Goal: Information Seeking & Learning: Learn about a topic

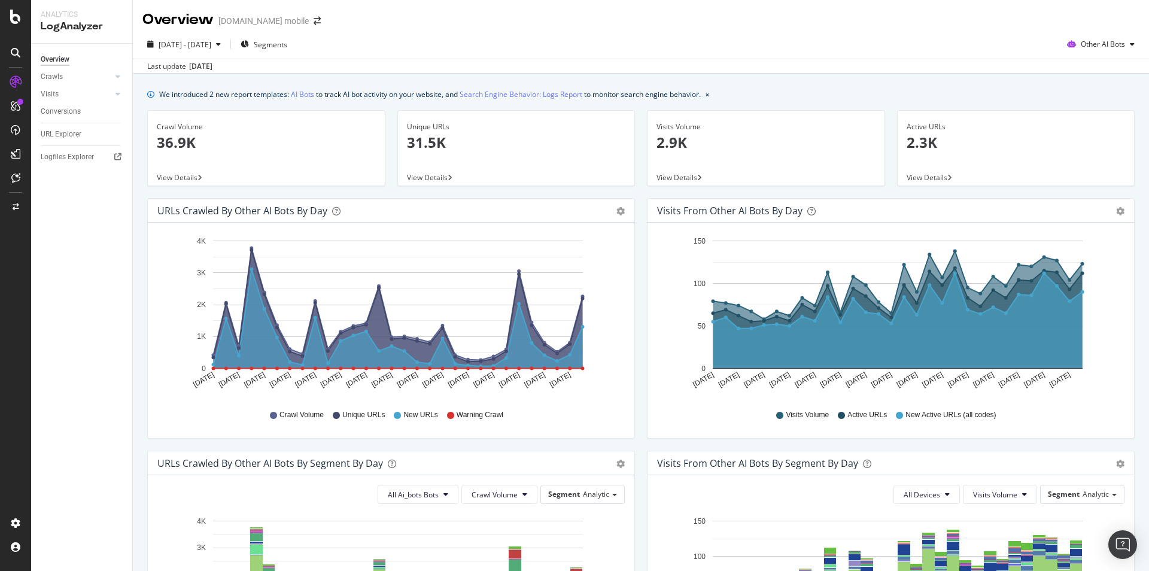
scroll to position [427, 0]
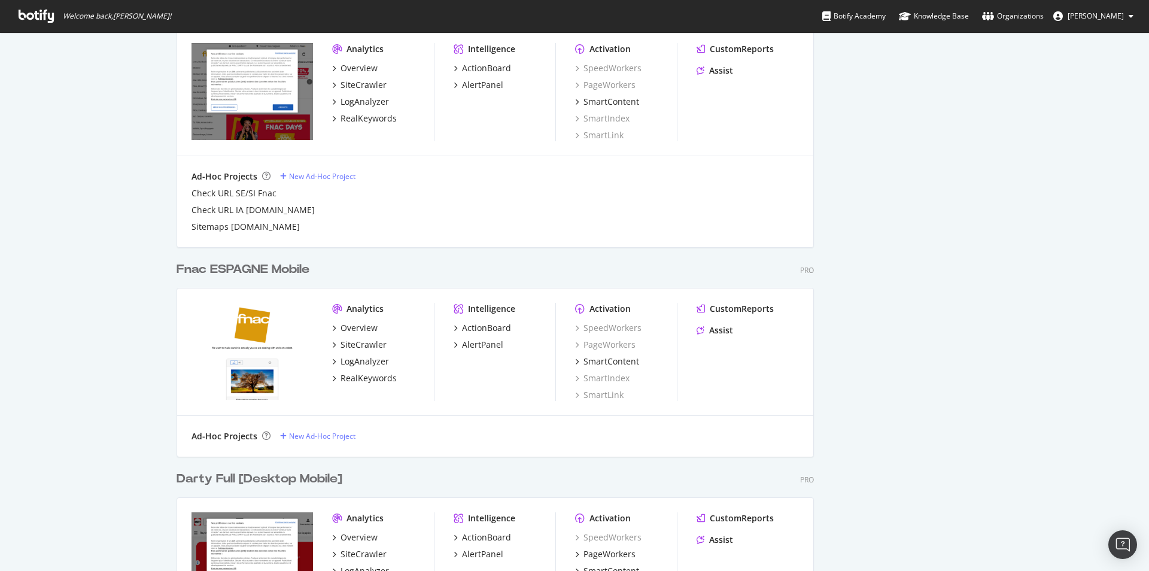
scroll to position [529, 0]
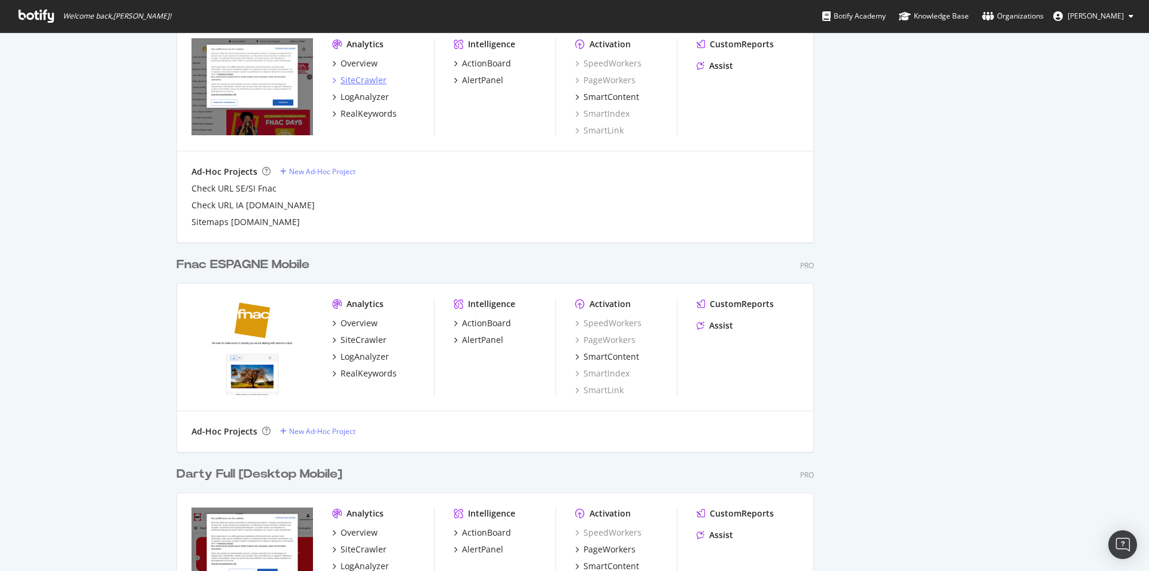
click at [355, 85] on div "SiteCrawler" at bounding box center [364, 80] width 46 height 12
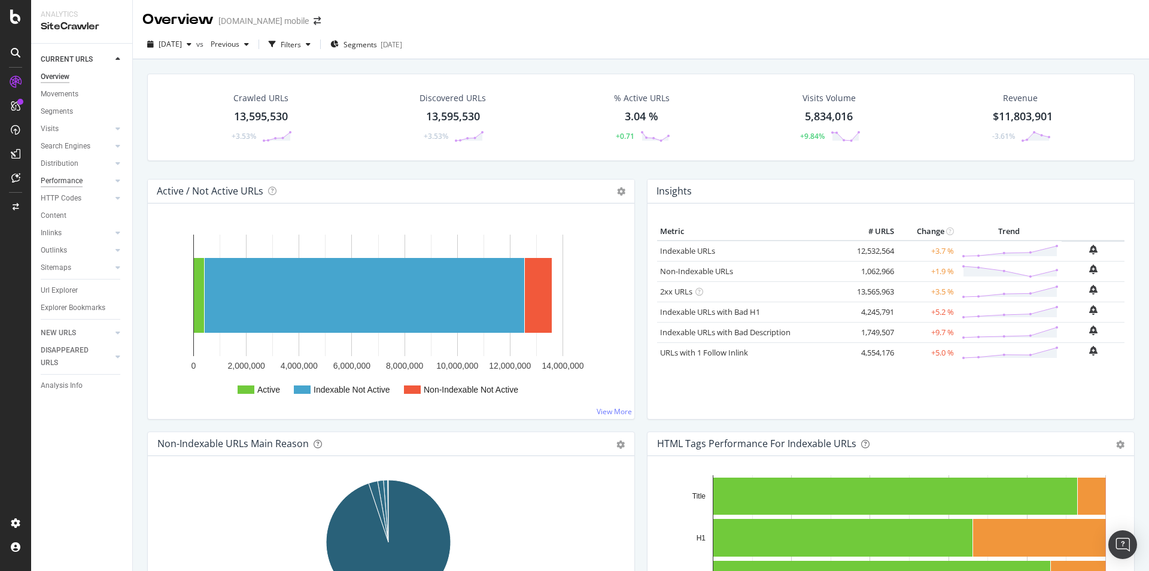
click at [63, 181] on div "Performance" at bounding box center [62, 181] width 42 height 13
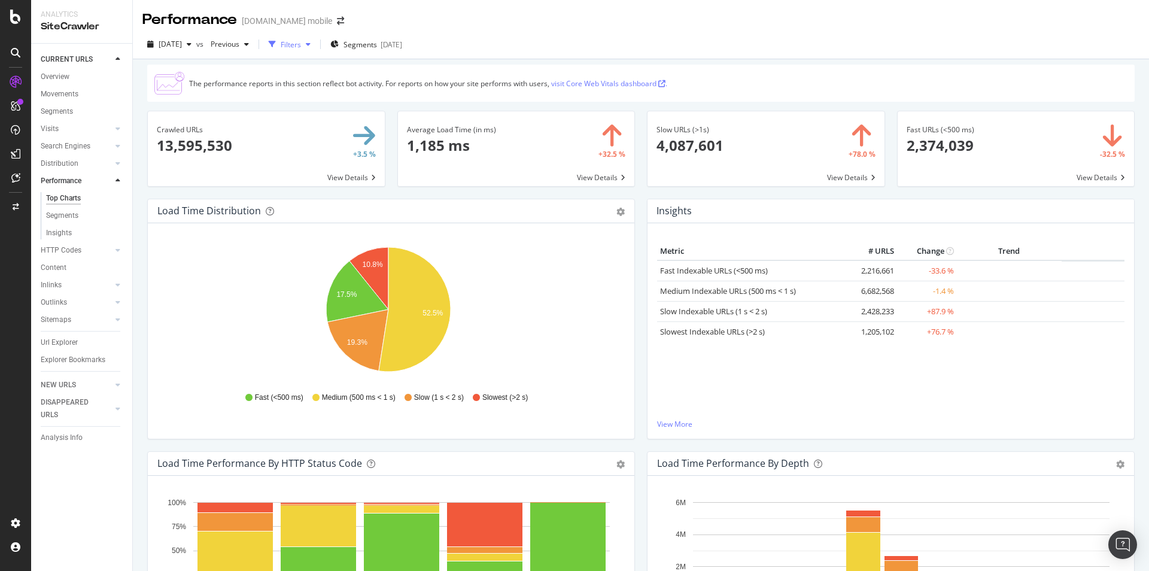
click at [311, 46] on icon "button" at bounding box center [308, 44] width 5 height 7
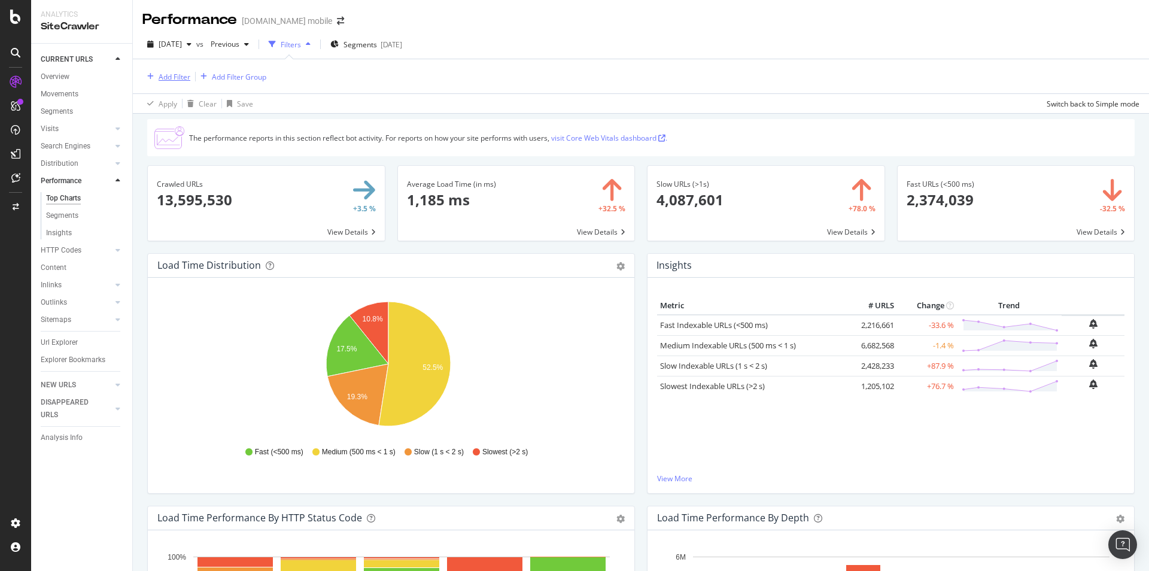
click at [162, 78] on div "Add Filter" at bounding box center [175, 77] width 32 height 10
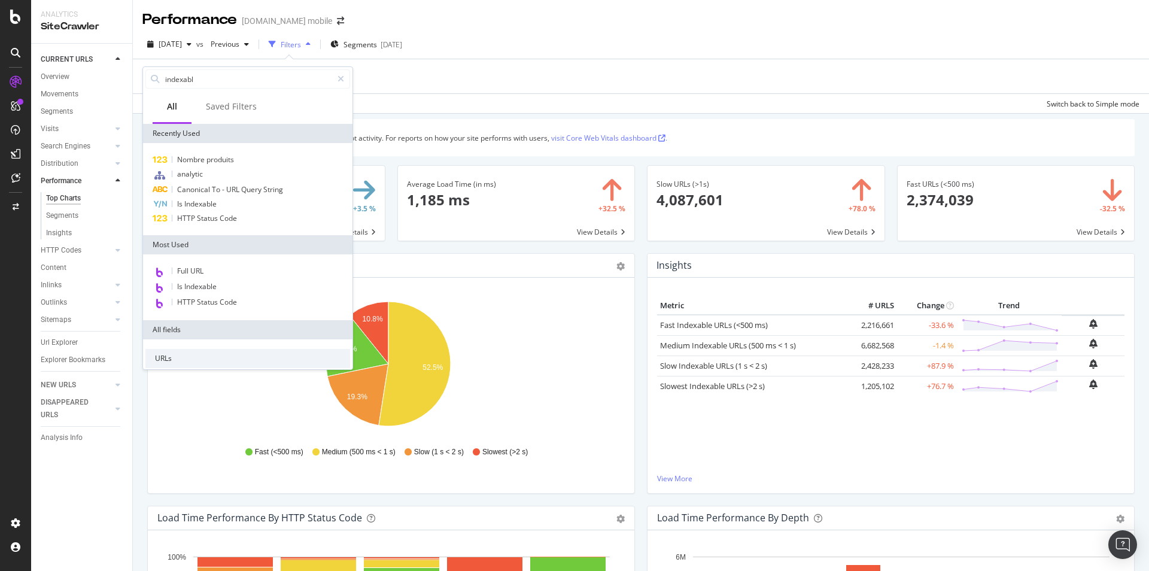
type input "indexable"
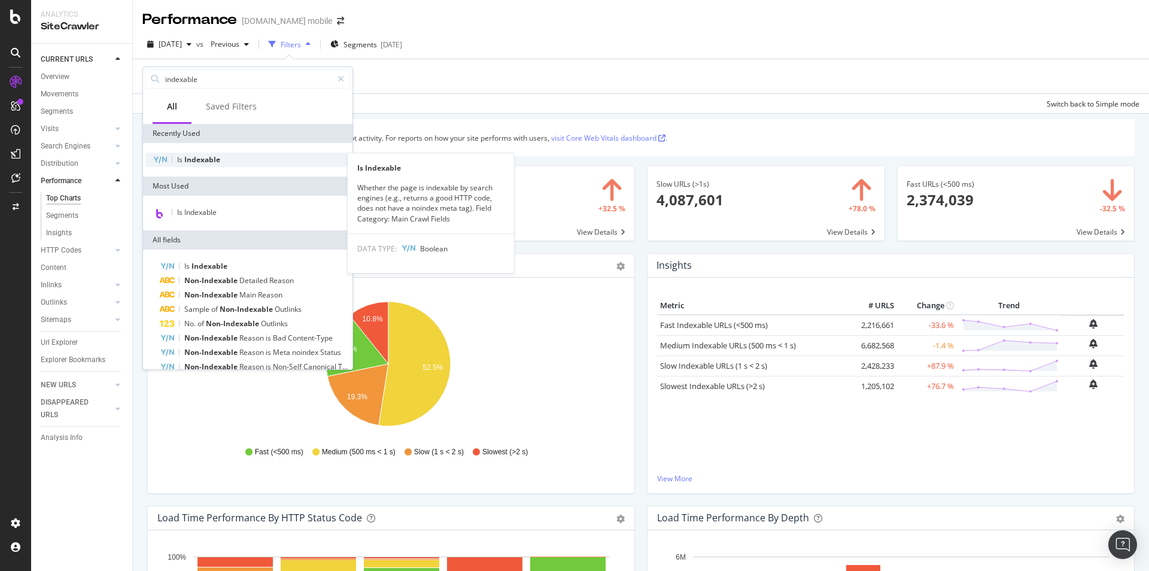
click at [185, 165] on span "Indexable" at bounding box center [202, 159] width 36 height 10
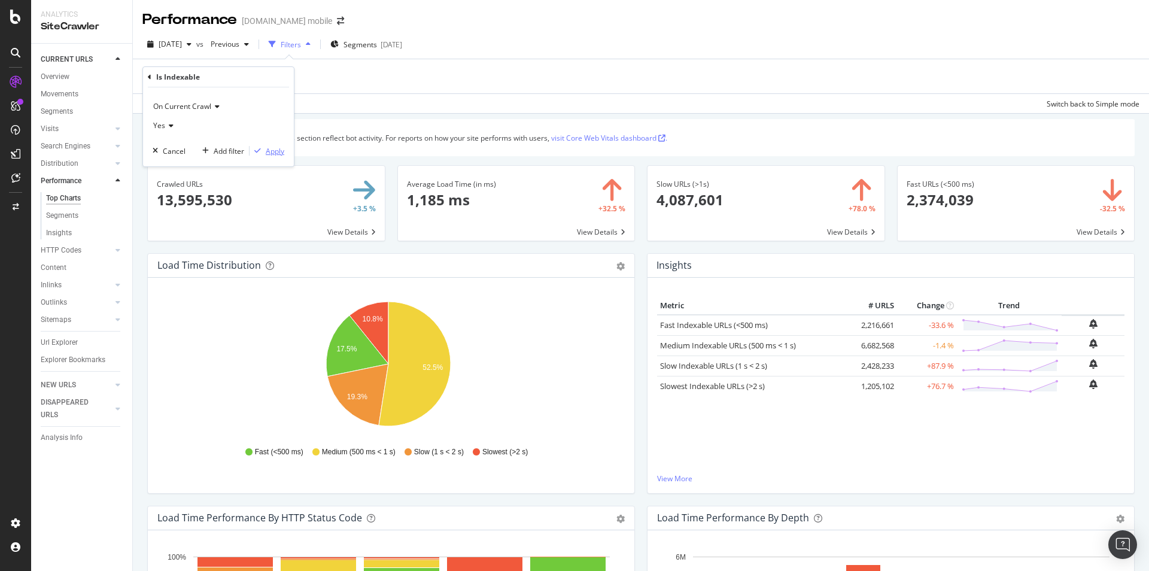
click at [274, 153] on div "Apply" at bounding box center [275, 151] width 19 height 10
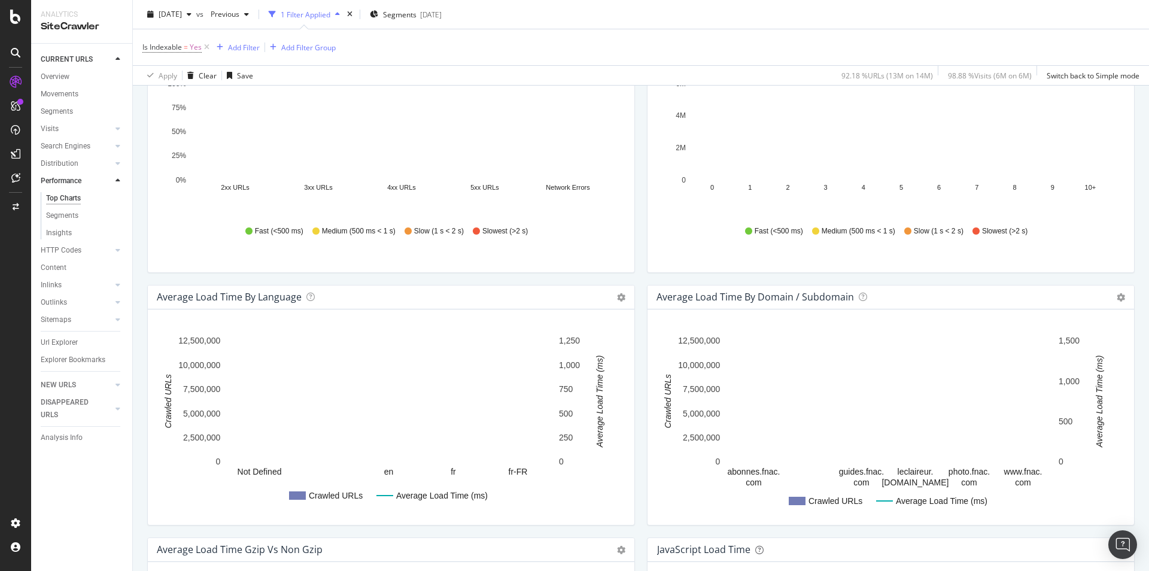
scroll to position [474, 0]
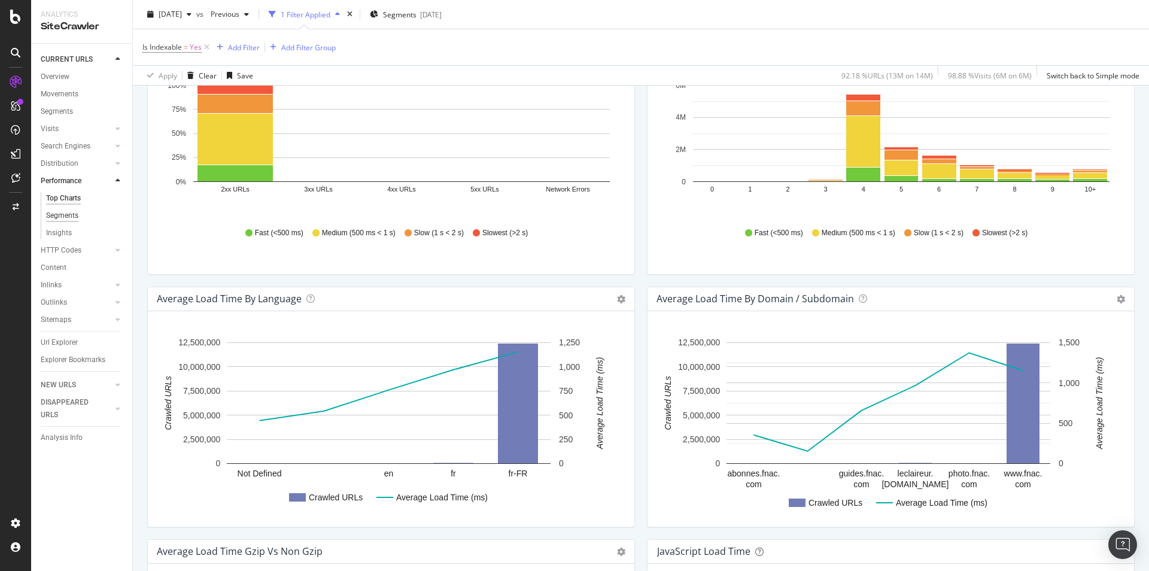
click at [52, 217] on div "Segments" at bounding box center [62, 216] width 32 height 13
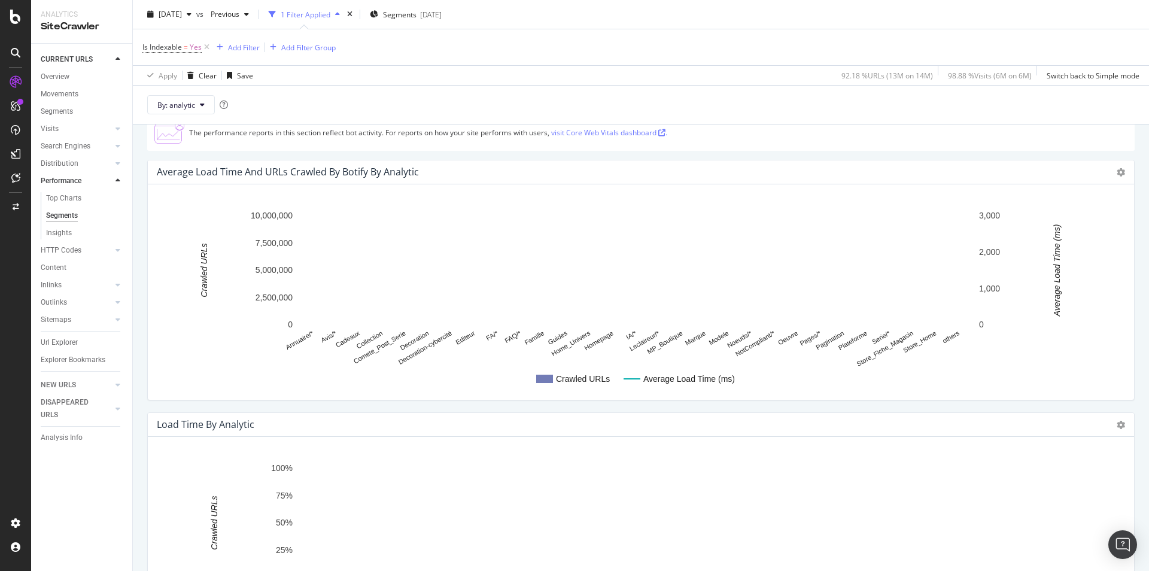
scroll to position [45, 0]
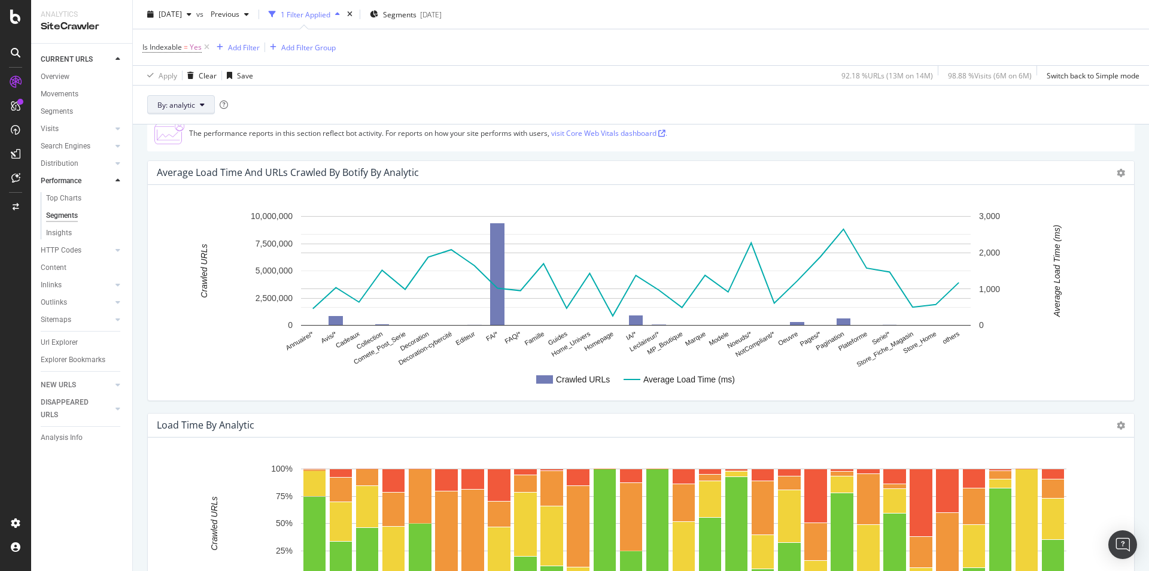
click at [201, 110] on button "By: analytic" at bounding box center [181, 104] width 68 height 19
click at [283, 96] on div "By: analytic" at bounding box center [641, 104] width 1017 height 39
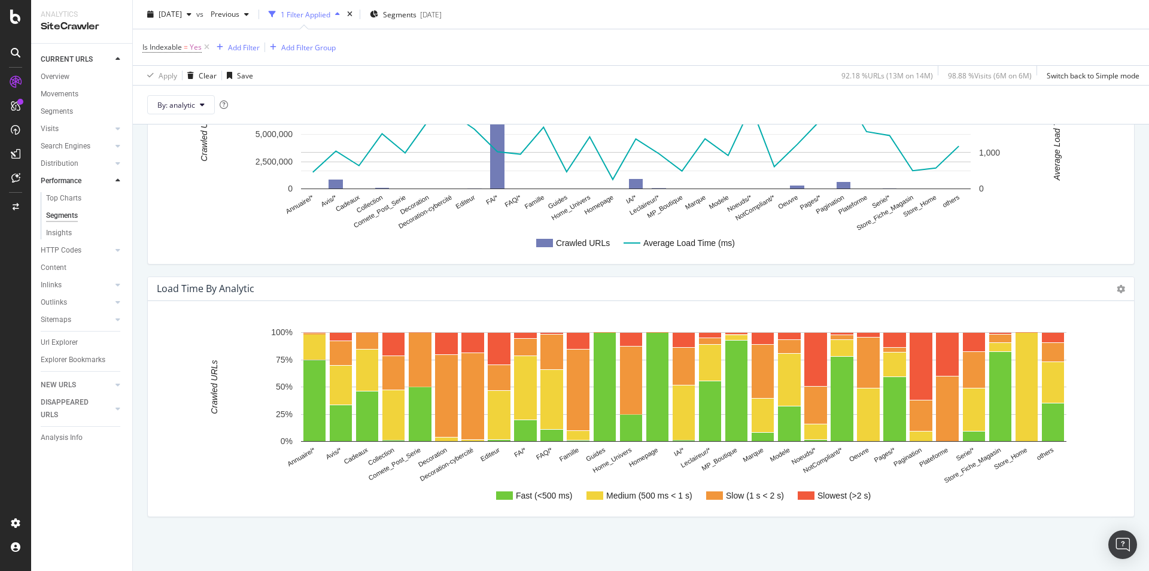
scroll to position [0, 0]
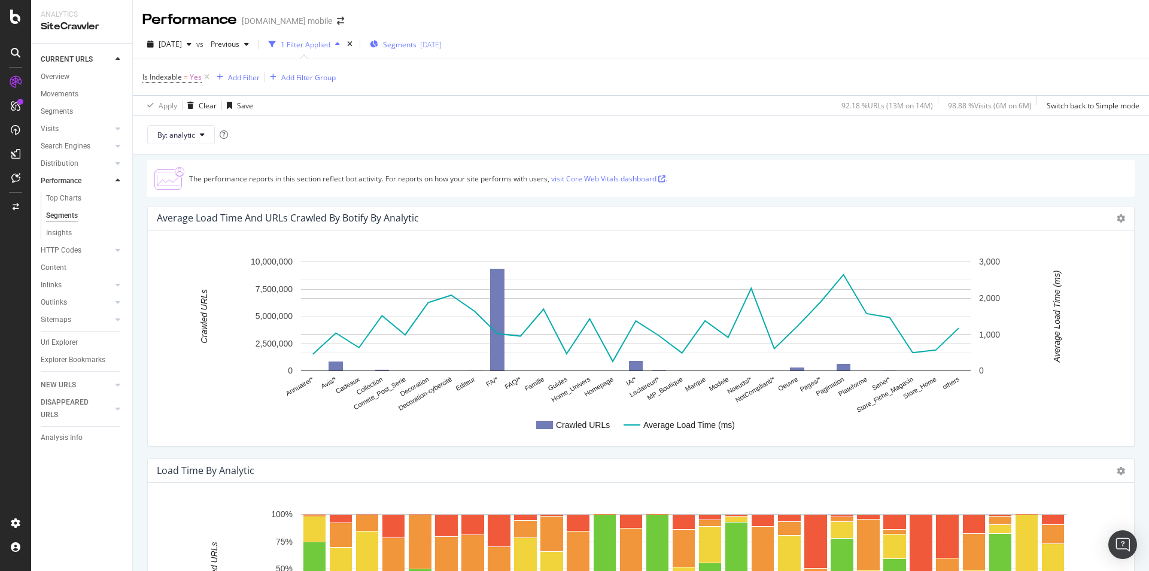
click at [423, 51] on div "Segments 2025-08-11" at bounding box center [406, 44] width 72 height 18
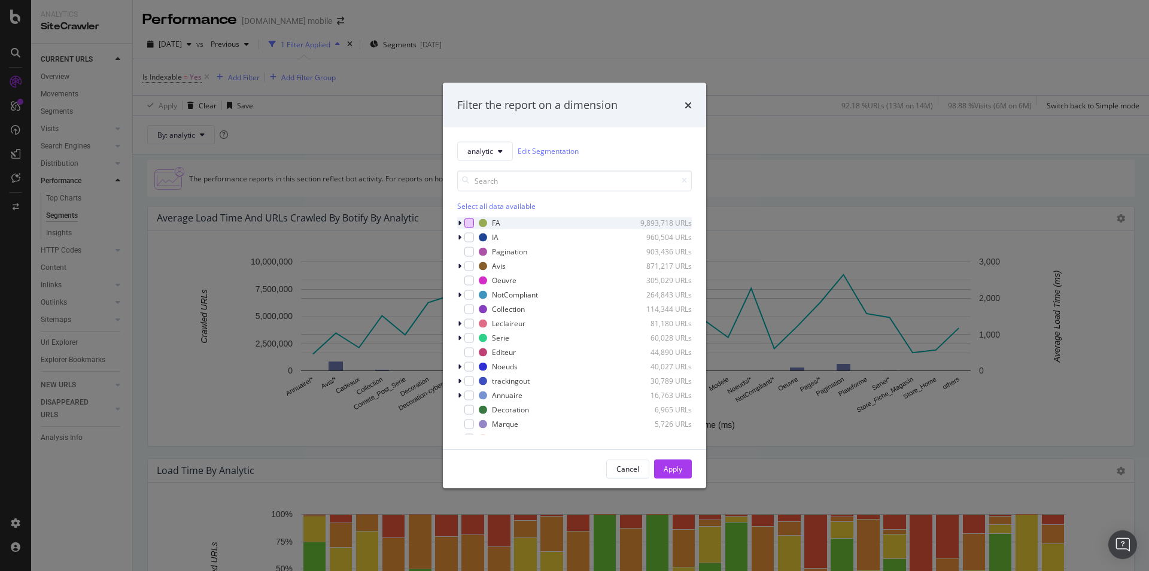
click at [469, 220] on div "modal" at bounding box center [470, 223] width 10 height 10
click at [671, 462] on div "Apply" at bounding box center [673, 469] width 19 height 18
